Goal: Navigation & Orientation: Find specific page/section

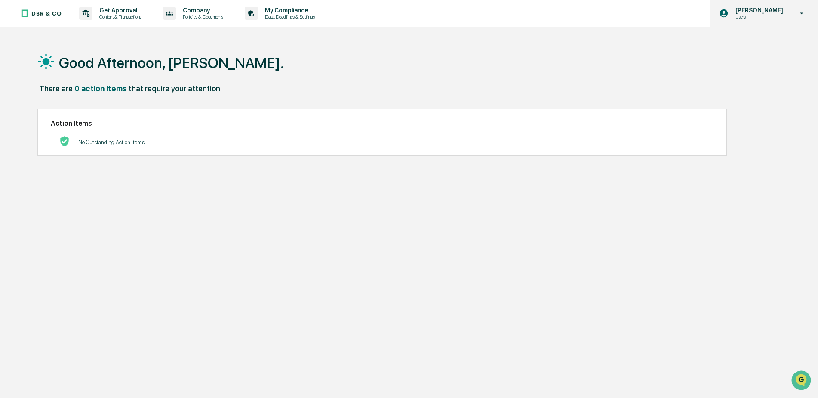
click at [801, 11] on icon at bounding box center [802, 13] width 15 height 8
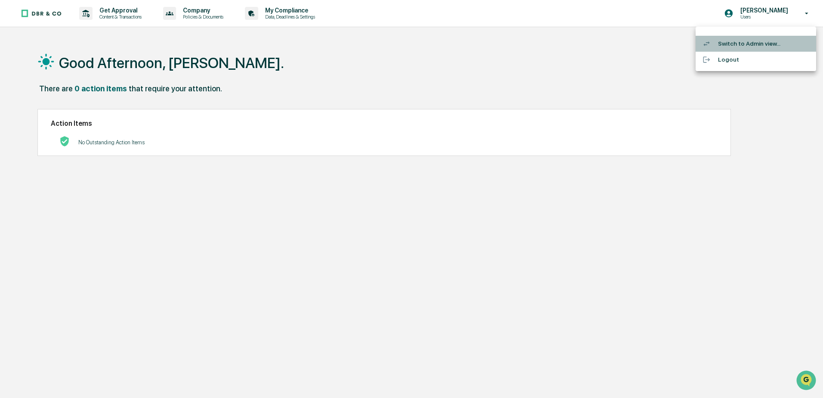
click at [752, 42] on li "Switch to Admin view..." at bounding box center [755, 44] width 120 height 16
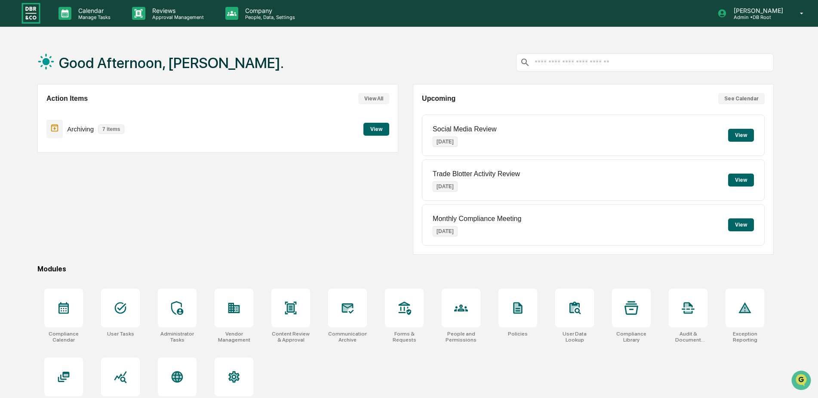
click at [376, 128] on button "View" at bounding box center [377, 129] width 26 height 13
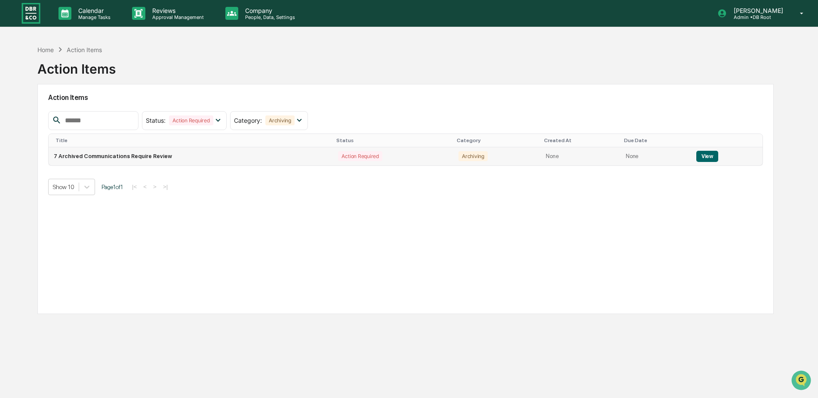
click at [699, 155] on button "View" at bounding box center [708, 156] width 22 height 11
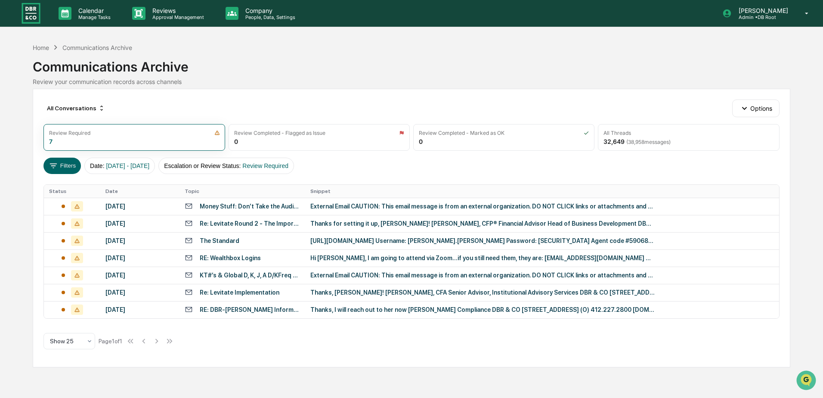
click at [37, 42] on div "Home Communications Archive Communications Archive Review your communication re…" at bounding box center [411, 65] width 757 height 48
click at [38, 48] on div "Home" at bounding box center [41, 47] width 16 height 7
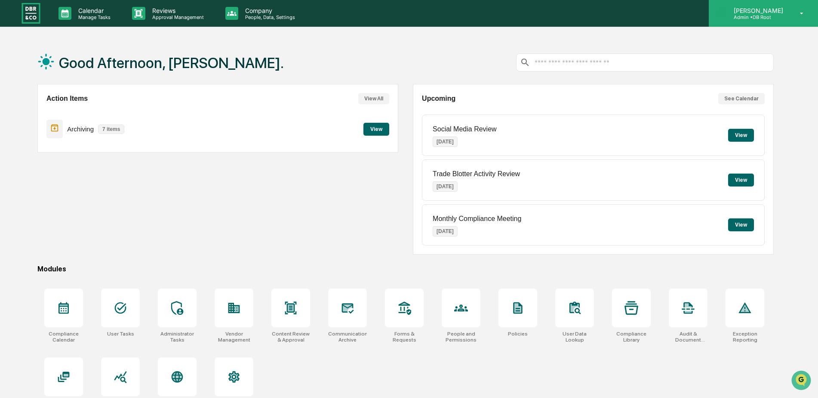
click at [805, 13] on icon at bounding box center [802, 13] width 15 height 8
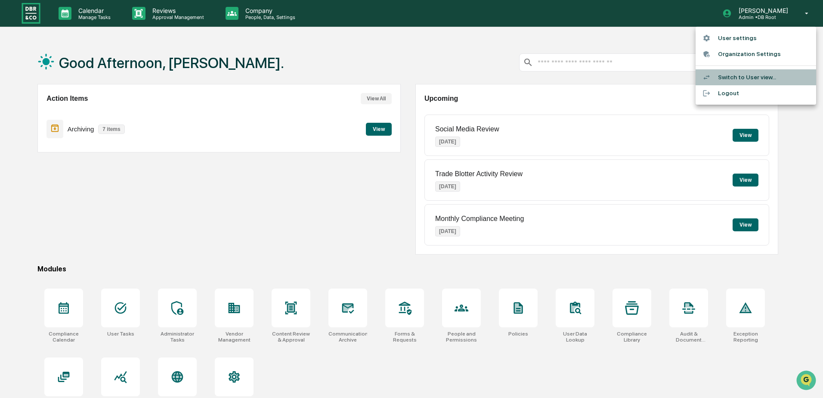
click at [746, 77] on li "Switch to User view..." at bounding box center [755, 77] width 120 height 16
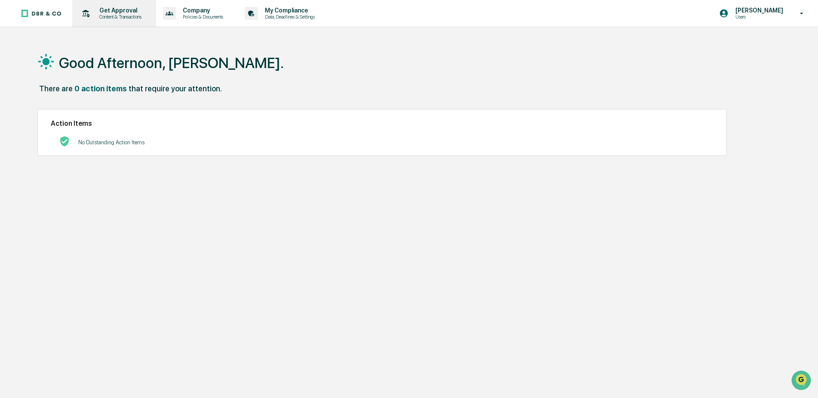
click at [114, 16] on p "Content & Transactions" at bounding box center [119, 17] width 53 height 6
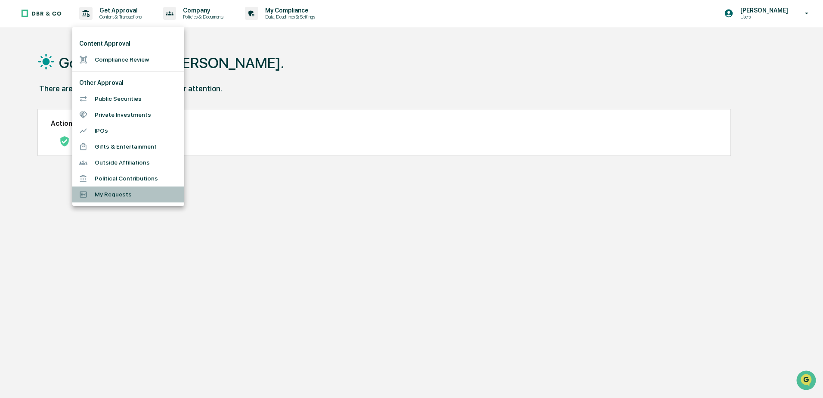
click at [117, 194] on li "My Requests" at bounding box center [128, 194] width 112 height 16
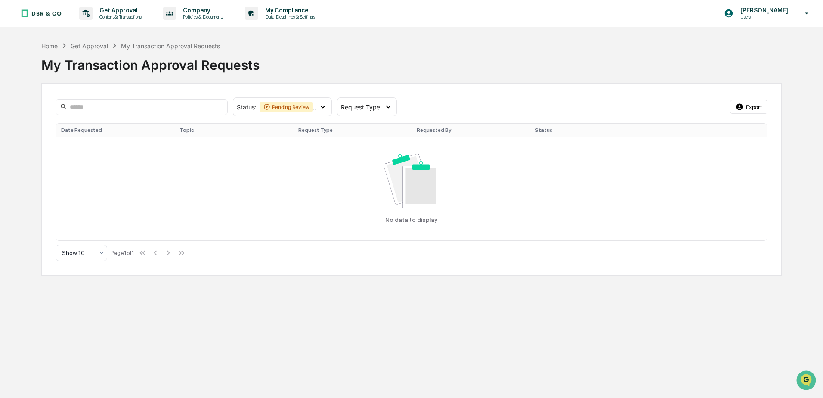
click at [93, 47] on div "Get Approval" at bounding box center [89, 45] width 37 height 7
click at [50, 46] on div "Home" at bounding box center [49, 45] width 16 height 7
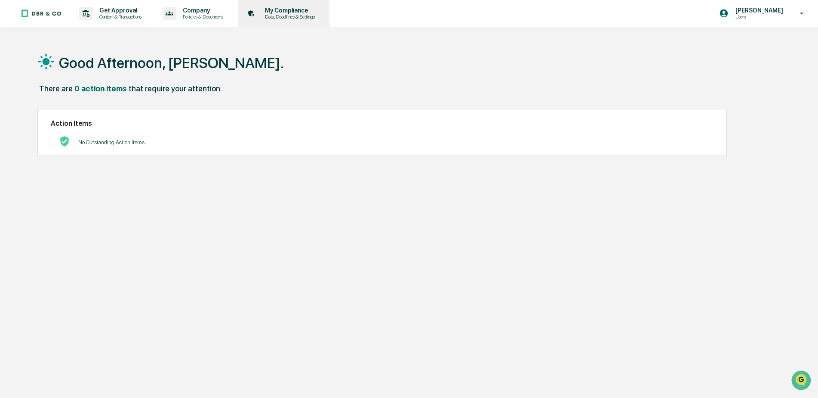
click at [302, 18] on p "Data, Deadlines & Settings" at bounding box center [288, 17] width 61 height 6
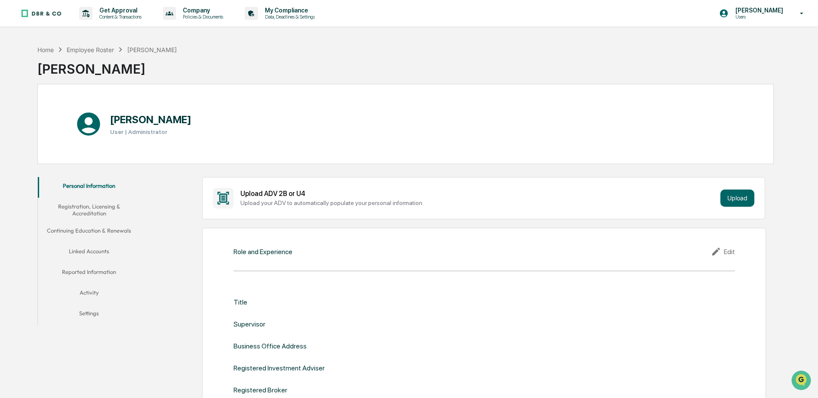
click at [93, 290] on button "Activity" at bounding box center [89, 294] width 103 height 21
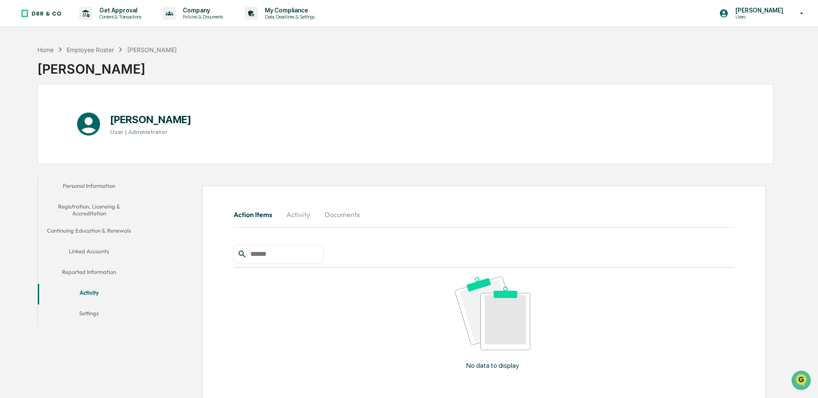
click at [92, 316] on button "Settings" at bounding box center [89, 314] width 103 height 21
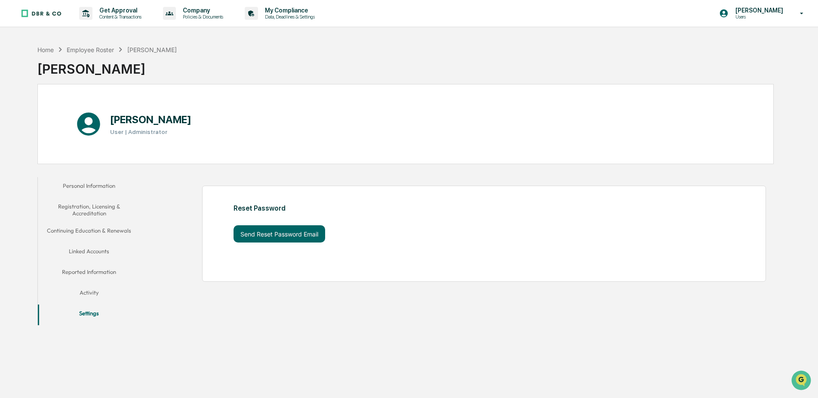
click at [87, 180] on button "Personal Information" at bounding box center [89, 187] width 103 height 21
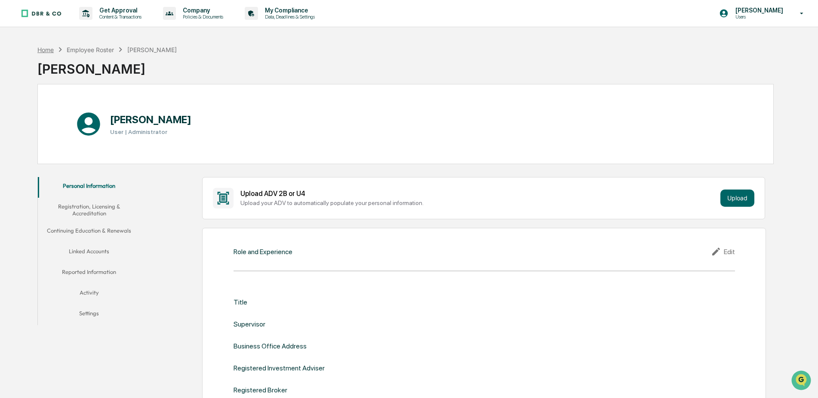
click at [41, 48] on div "Home" at bounding box center [45, 49] width 16 height 7
